Goal: Find specific page/section: Find specific page/section

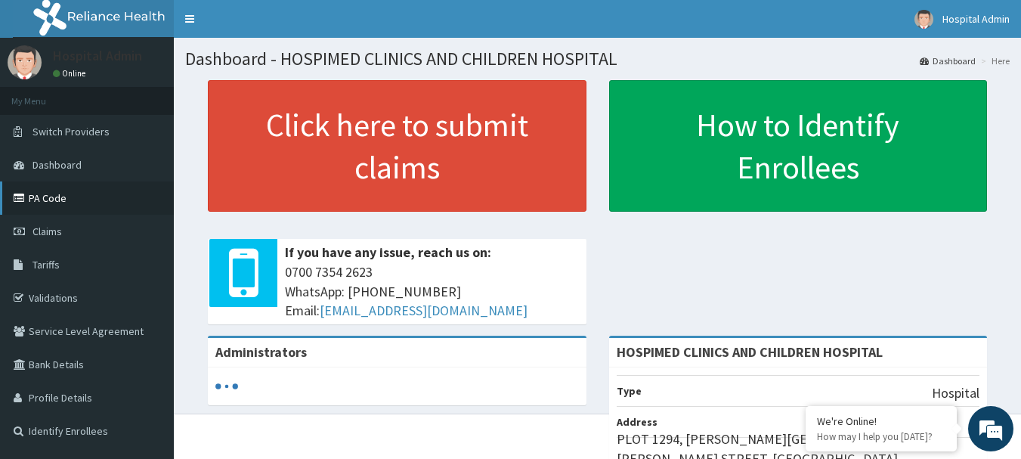
click at [64, 198] on link "PA Code" at bounding box center [87, 197] width 174 height 33
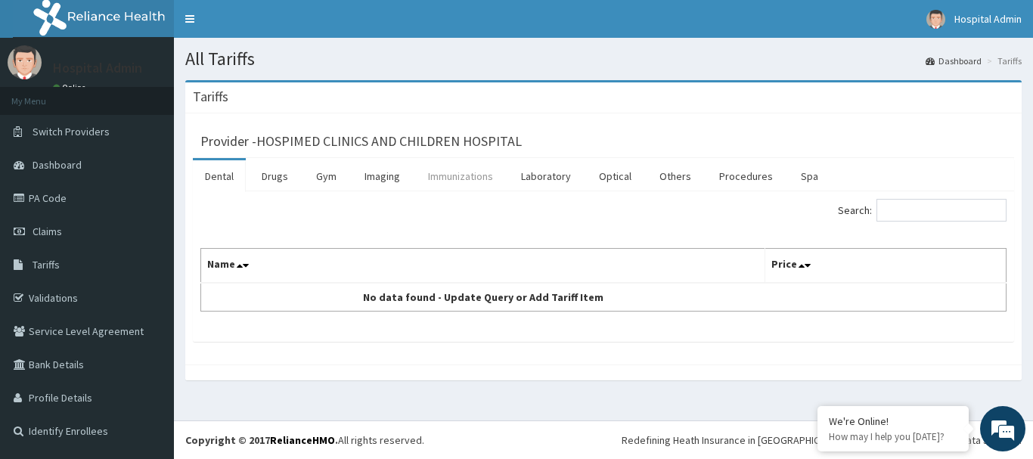
click at [475, 178] on link "Immunizations" at bounding box center [460, 176] width 89 height 32
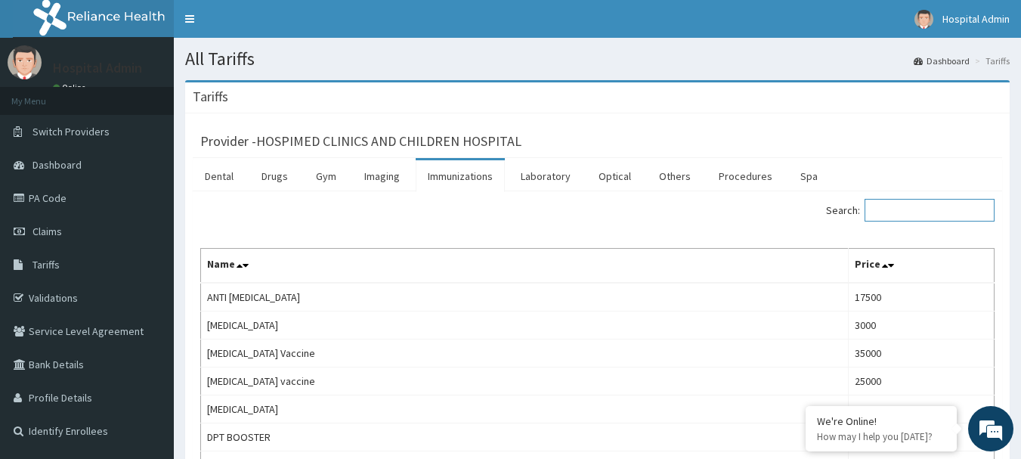
click at [900, 220] on input "Search:" at bounding box center [930, 210] width 130 height 23
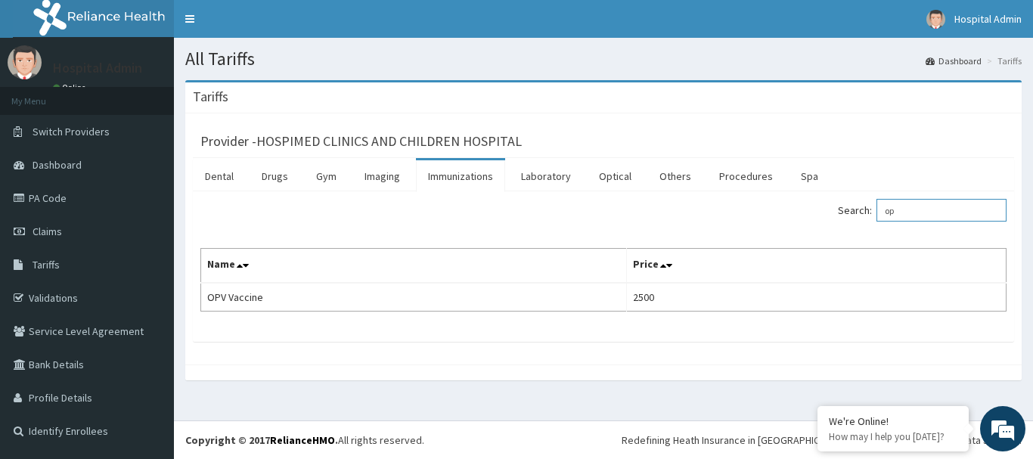
type input "o"
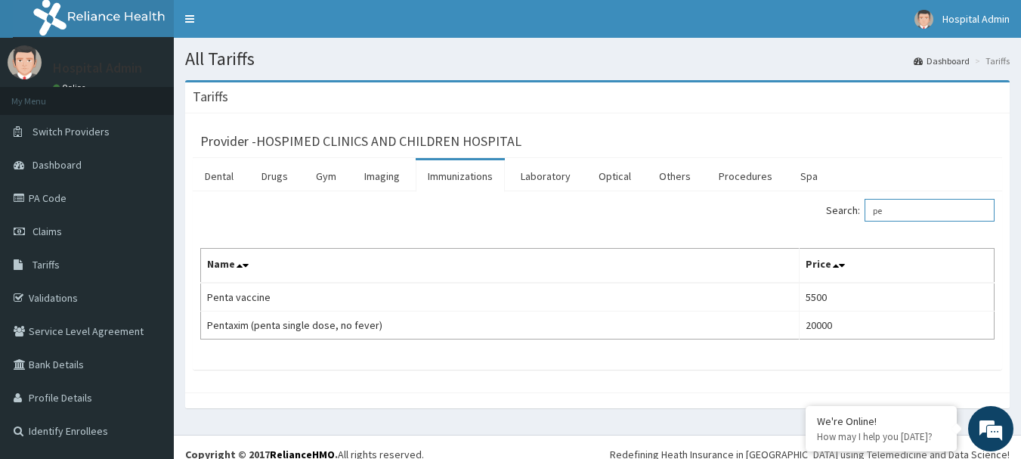
type input "p"
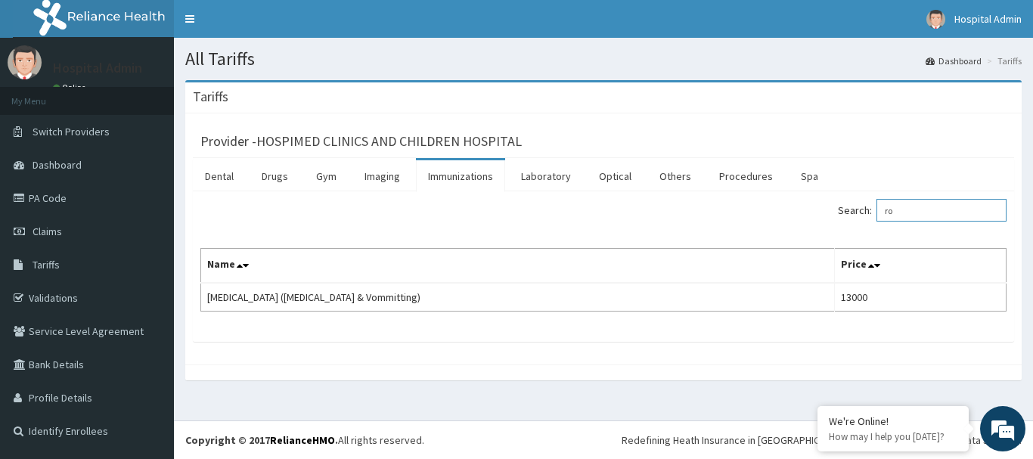
type input "r"
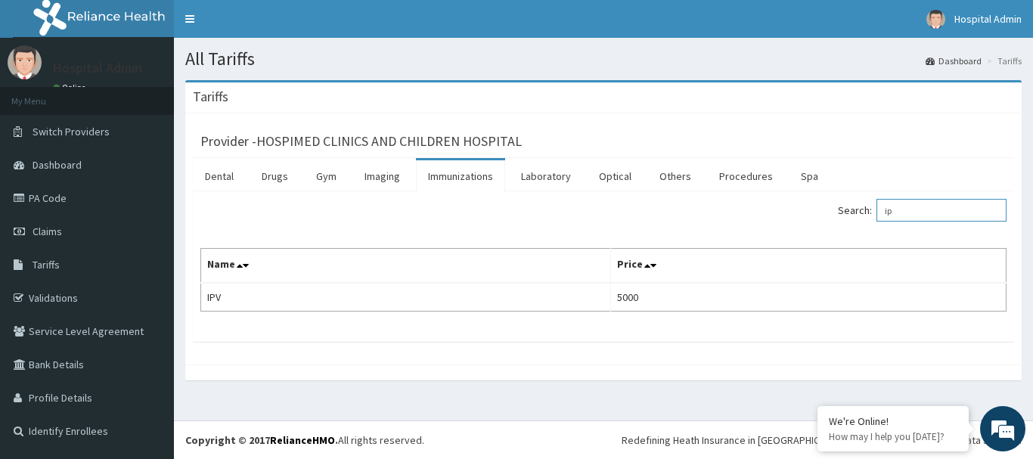
type input "i"
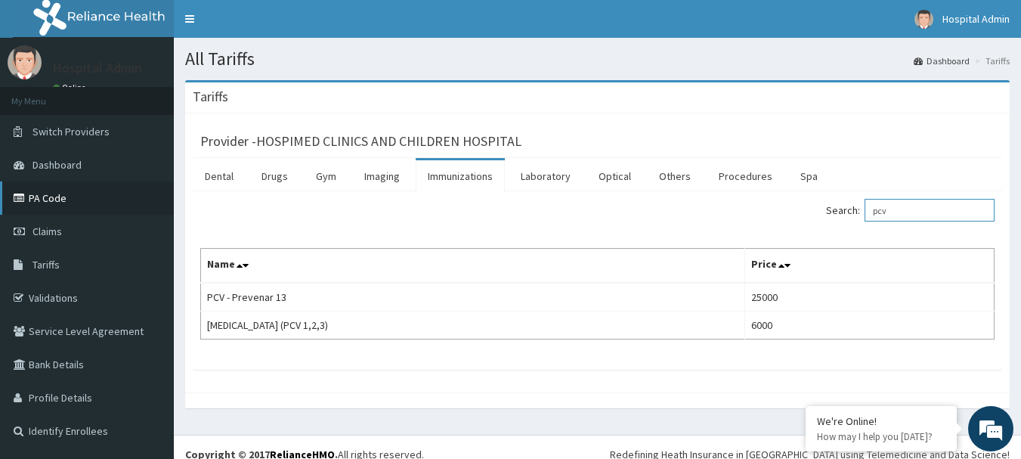
type input "pcv"
click at [92, 189] on link "PA Code" at bounding box center [87, 197] width 174 height 33
